Goal: Transaction & Acquisition: Purchase product/service

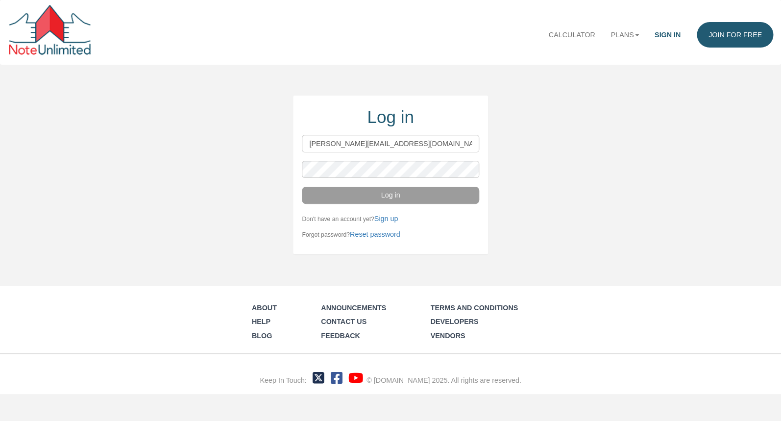
type input "wayne@noteschool.com"
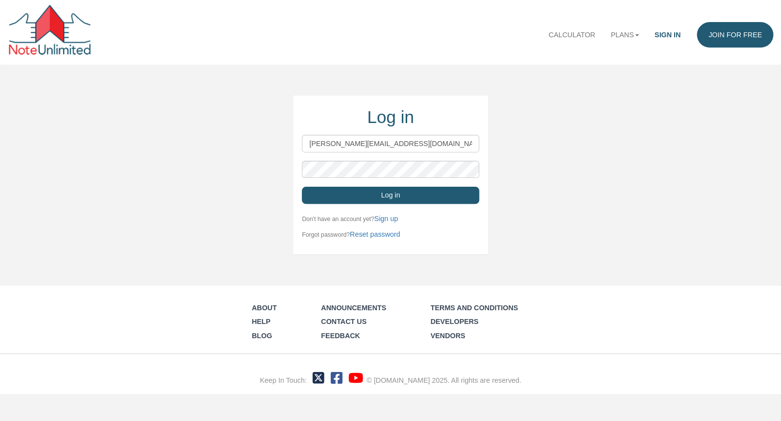
click at [451, 198] on button "Log in" at bounding box center [390, 195] width 177 height 17
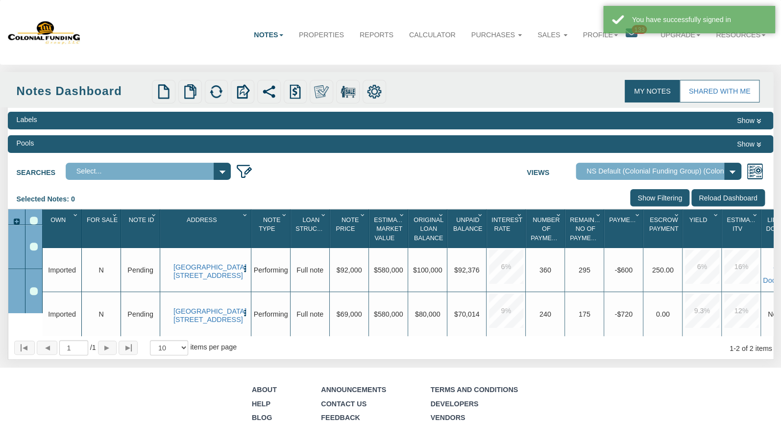
select select "316"
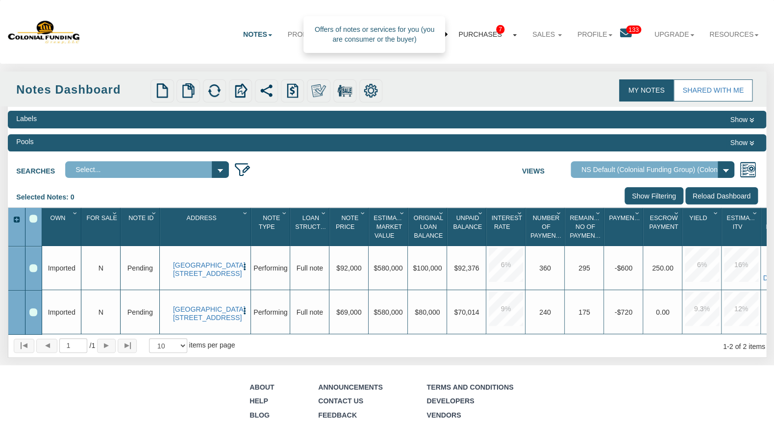
click at [483, 34] on link "Purchases 7" at bounding box center [488, 35] width 74 height 26
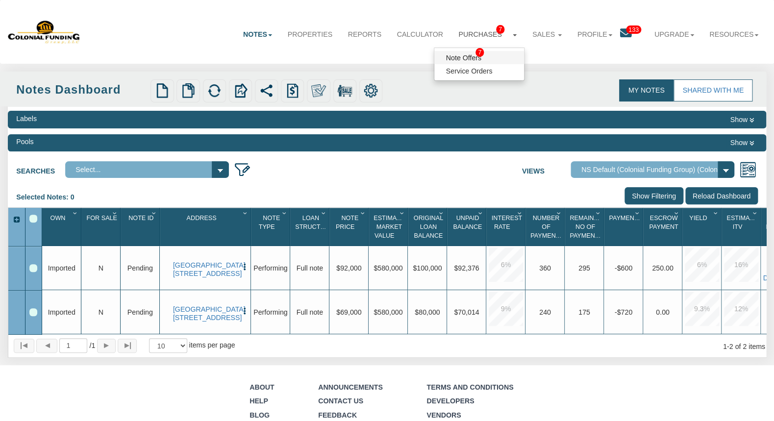
click at [463, 59] on link "Note Offers 7" at bounding box center [479, 57] width 90 height 13
